Goal: Find specific page/section: Find specific page/section

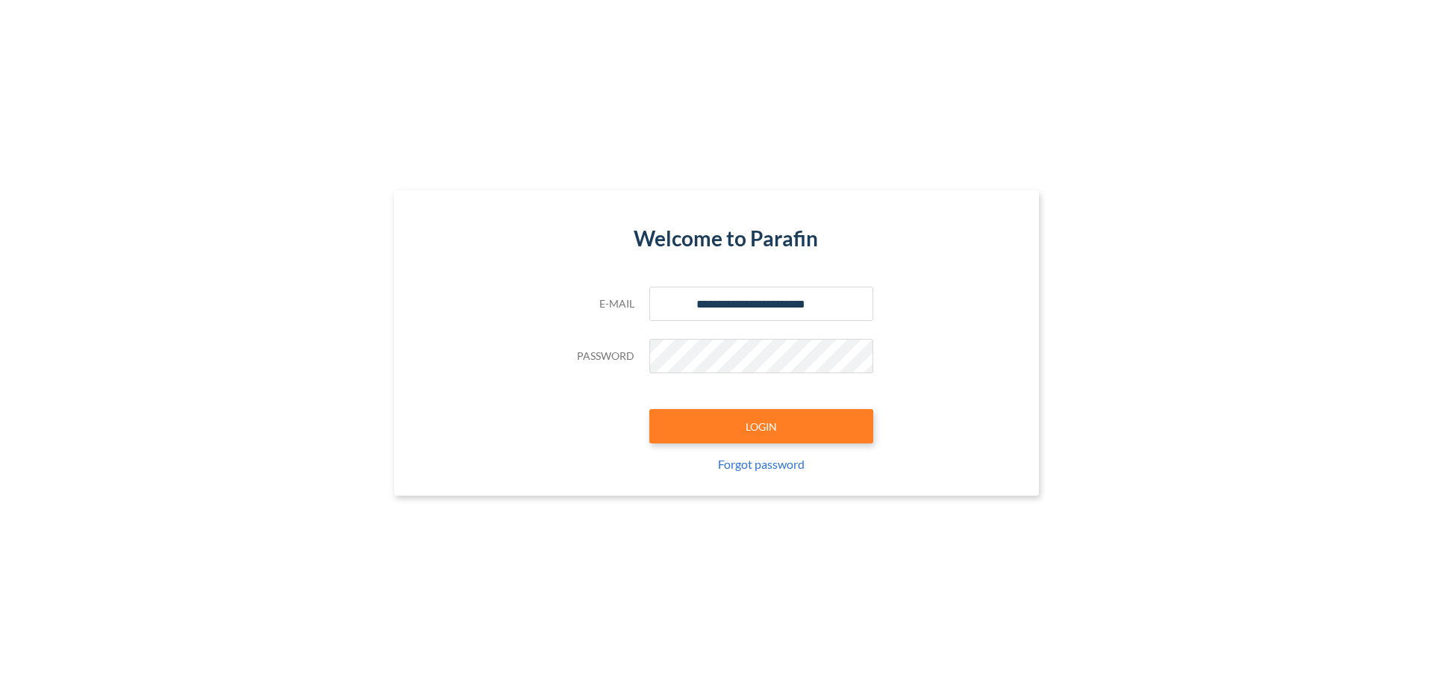
type input "**********"
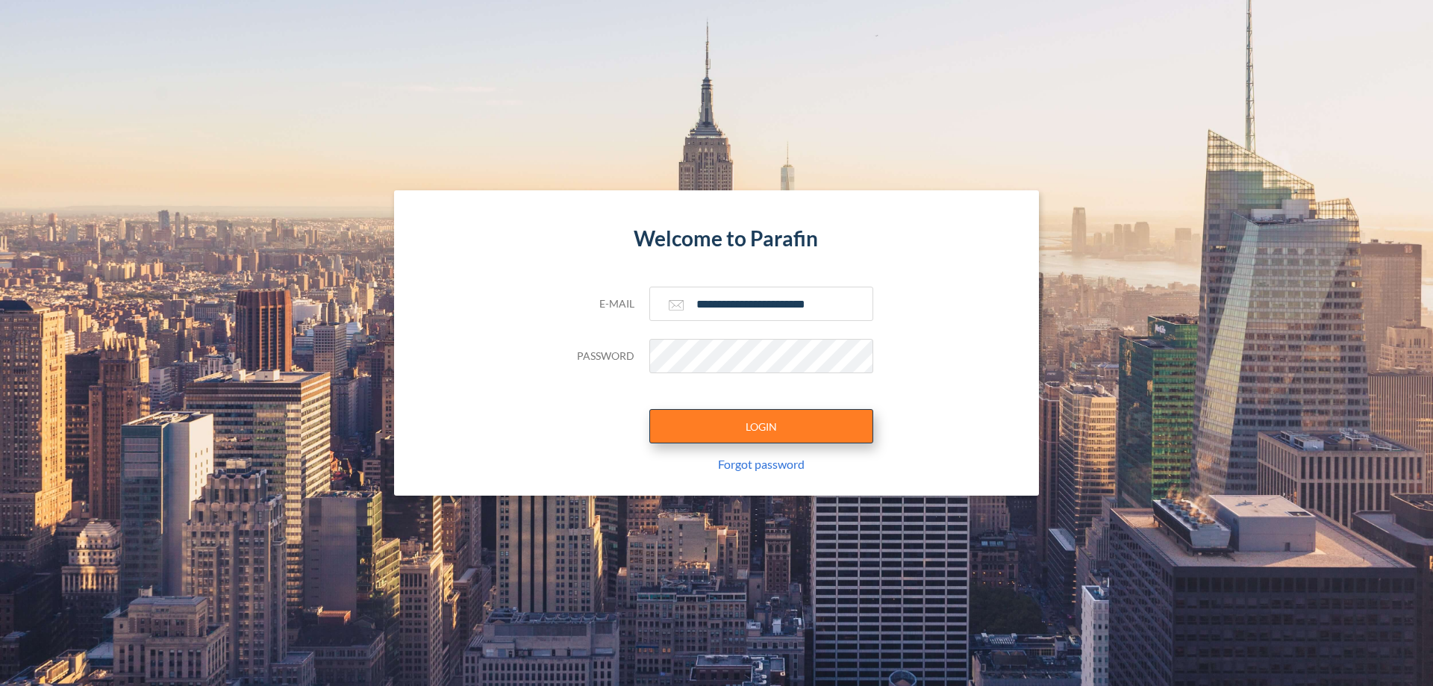
click at [761, 426] on button "LOGIN" at bounding box center [761, 426] width 224 height 34
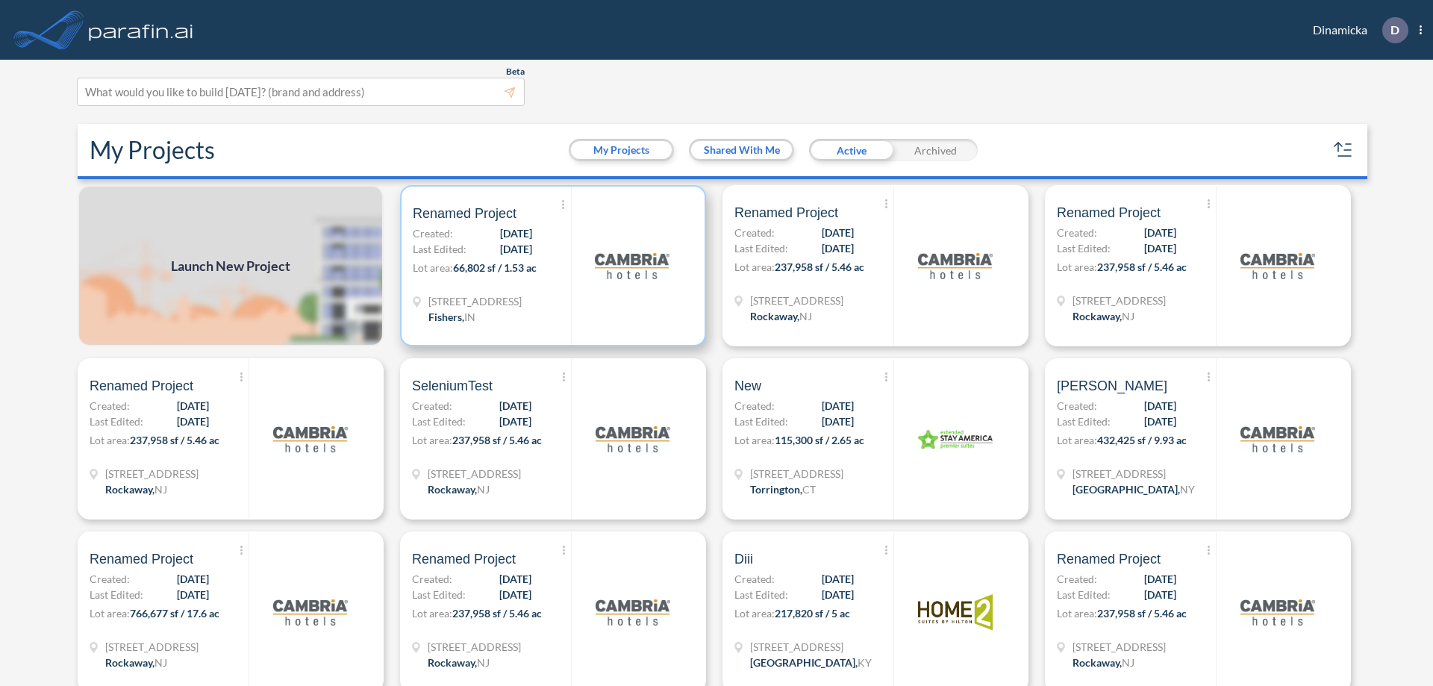
scroll to position [4, 0]
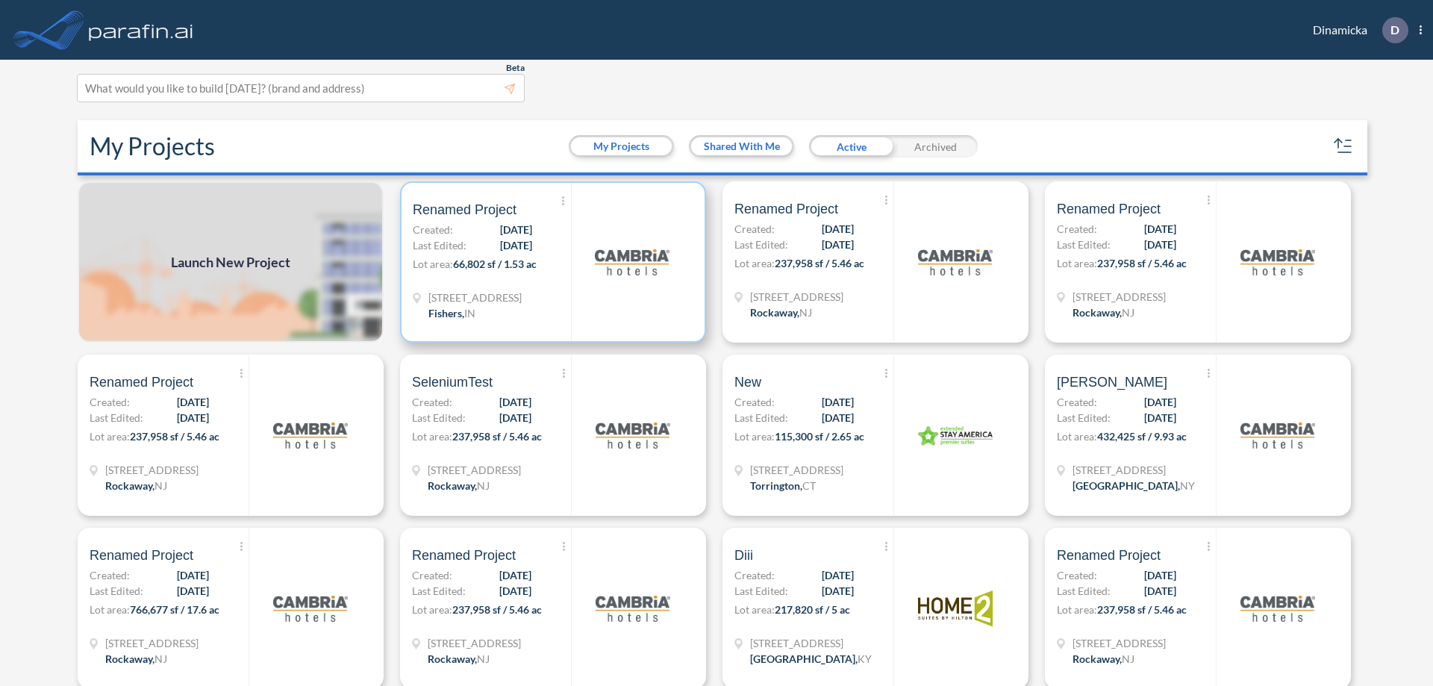
click at [550, 262] on p "Lot area: 66,802 sf / 1.53 ac" at bounding box center [492, 267] width 158 height 22
